Goal: Check status: Check status

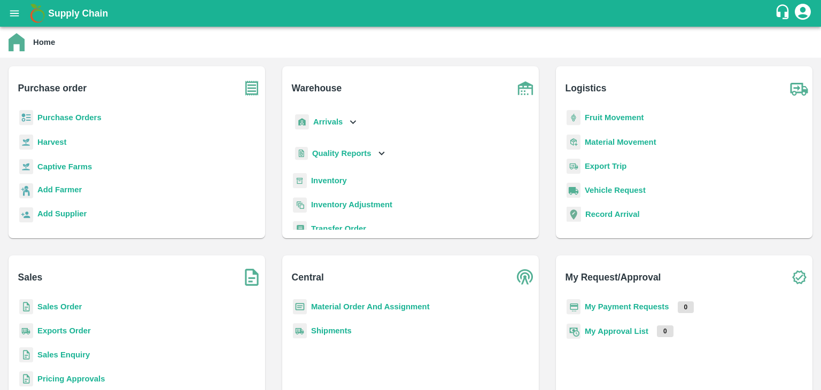
click at [49, 305] on b "Sales Order" at bounding box center [59, 307] width 44 height 9
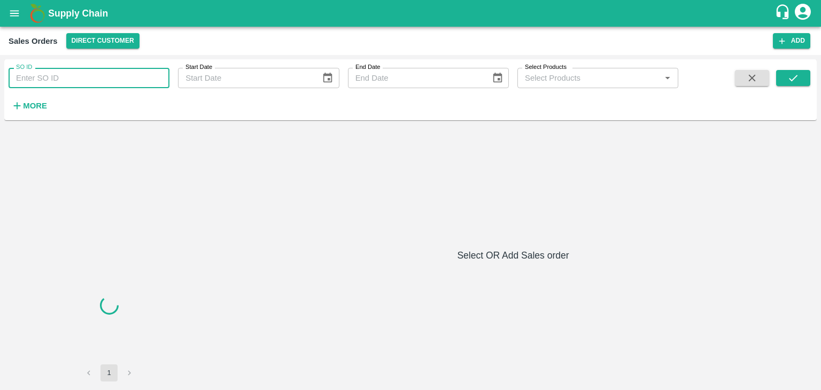
click at [70, 78] on input "SO ID" at bounding box center [89, 78] width 161 height 20
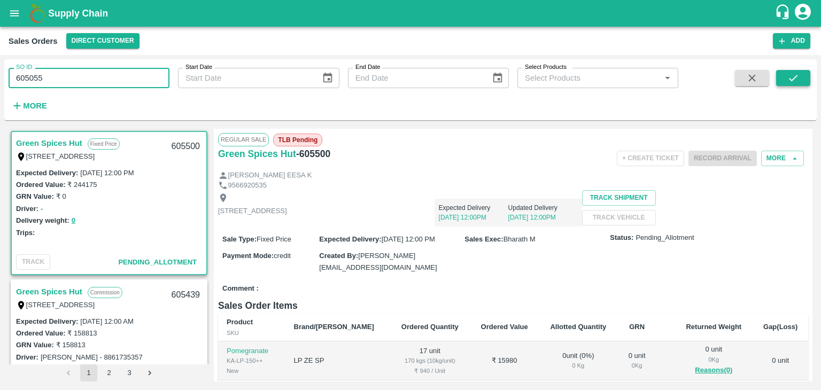
type input "605055"
click at [791, 77] on icon "submit" at bounding box center [794, 78] width 12 height 12
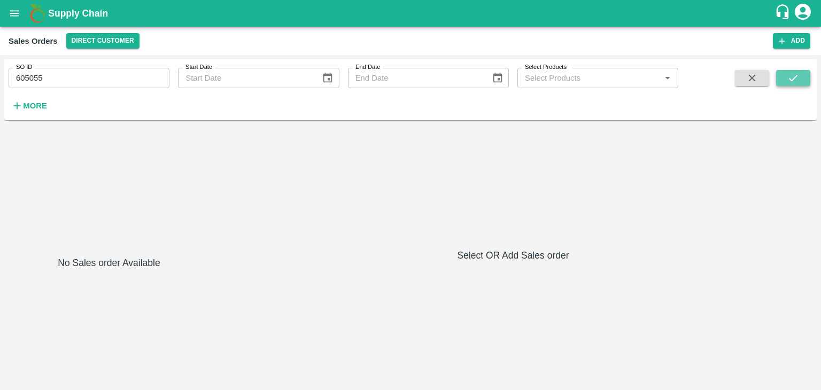
click at [791, 77] on icon "submit" at bounding box center [794, 78] width 12 height 12
click at [793, 75] on icon "submit" at bounding box center [794, 78] width 12 height 12
